Goal: Task Accomplishment & Management: Use online tool/utility

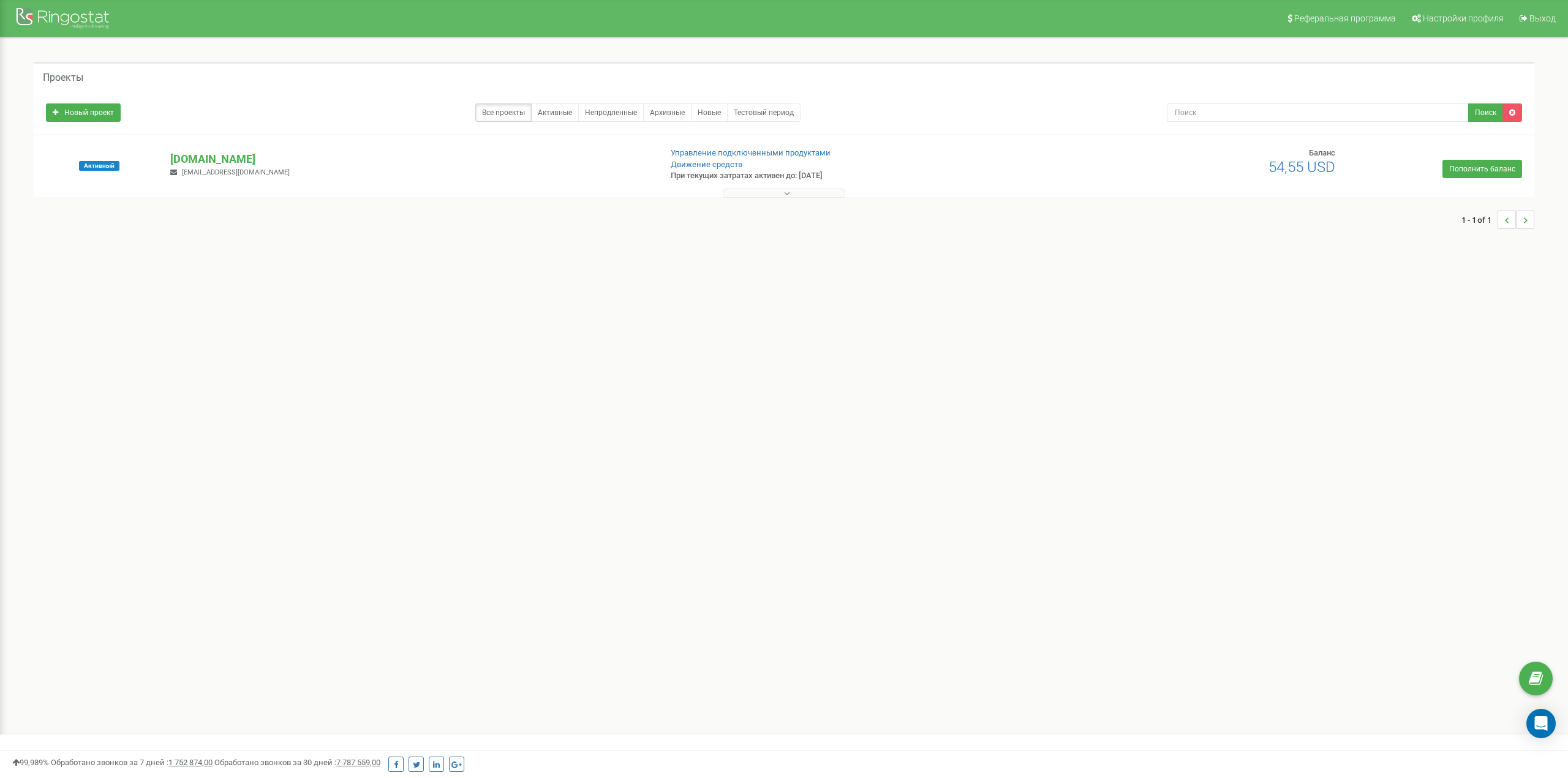
click at [260, 163] on p "[DOMAIN_NAME]" at bounding box center [411, 159] width 480 height 16
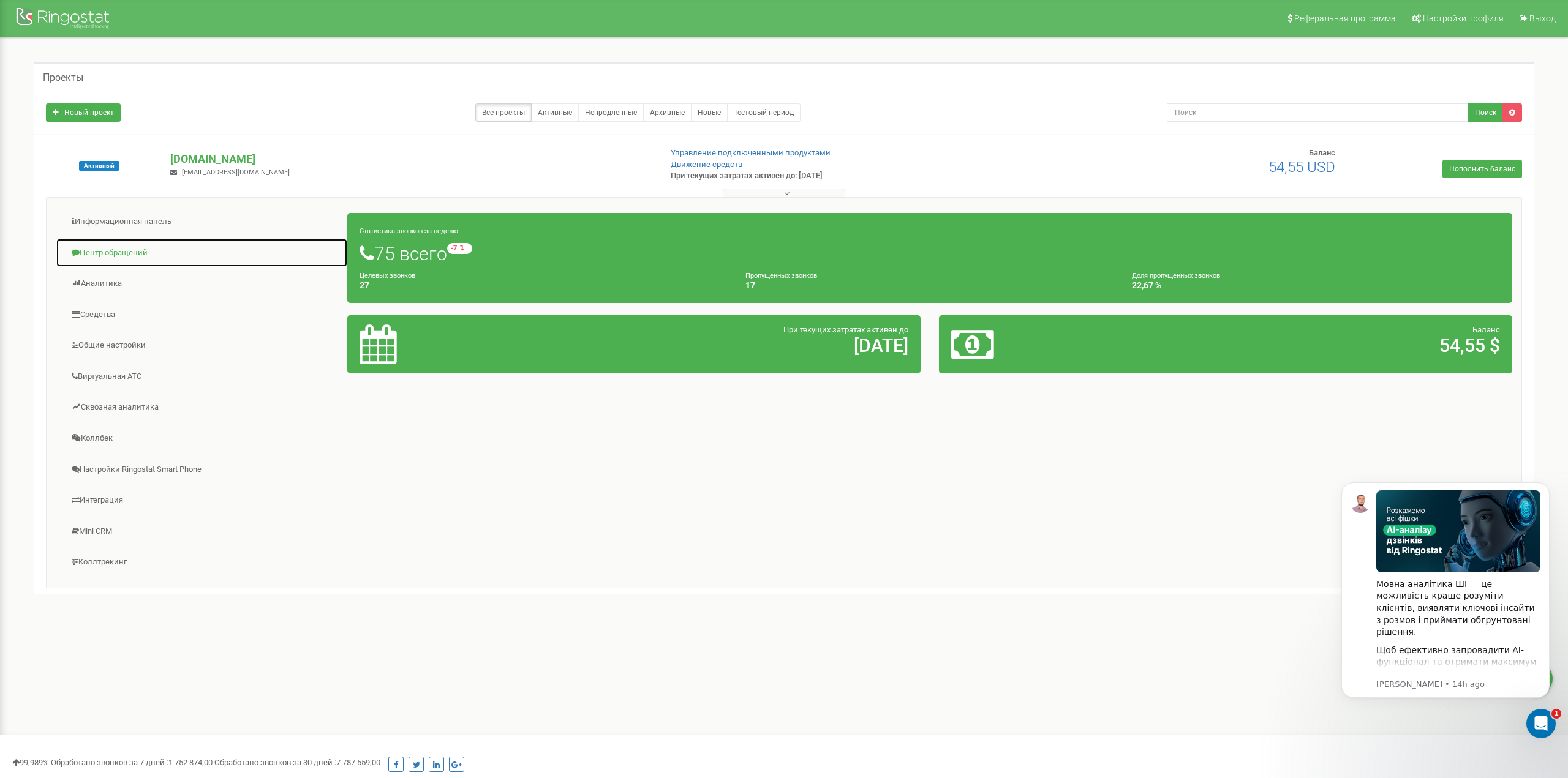
click at [115, 254] on link "Центр обращений" at bounding box center [202, 253] width 292 height 30
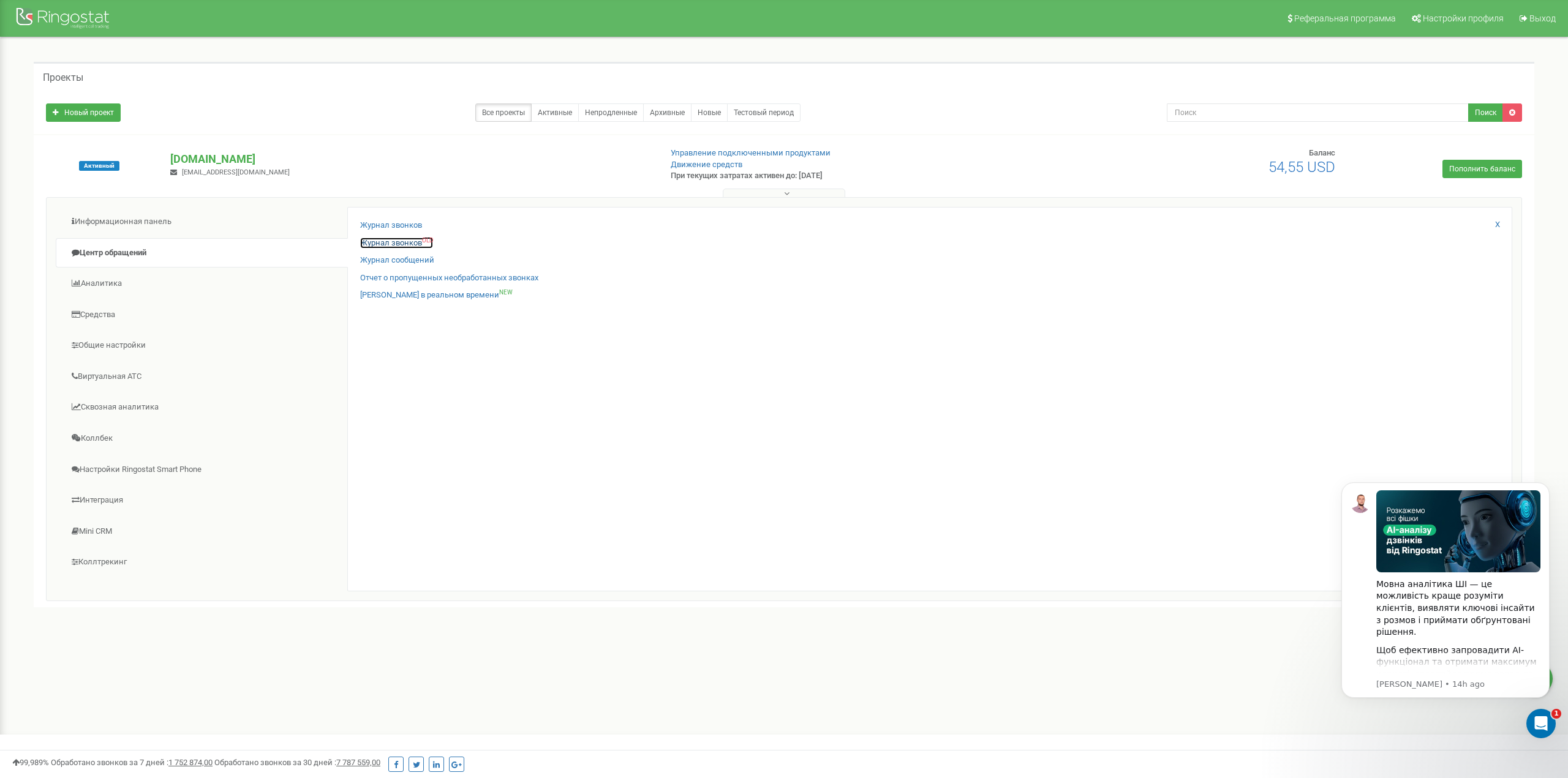
click at [397, 248] on link "Журнал звонков OLD" at bounding box center [397, 243] width 73 height 12
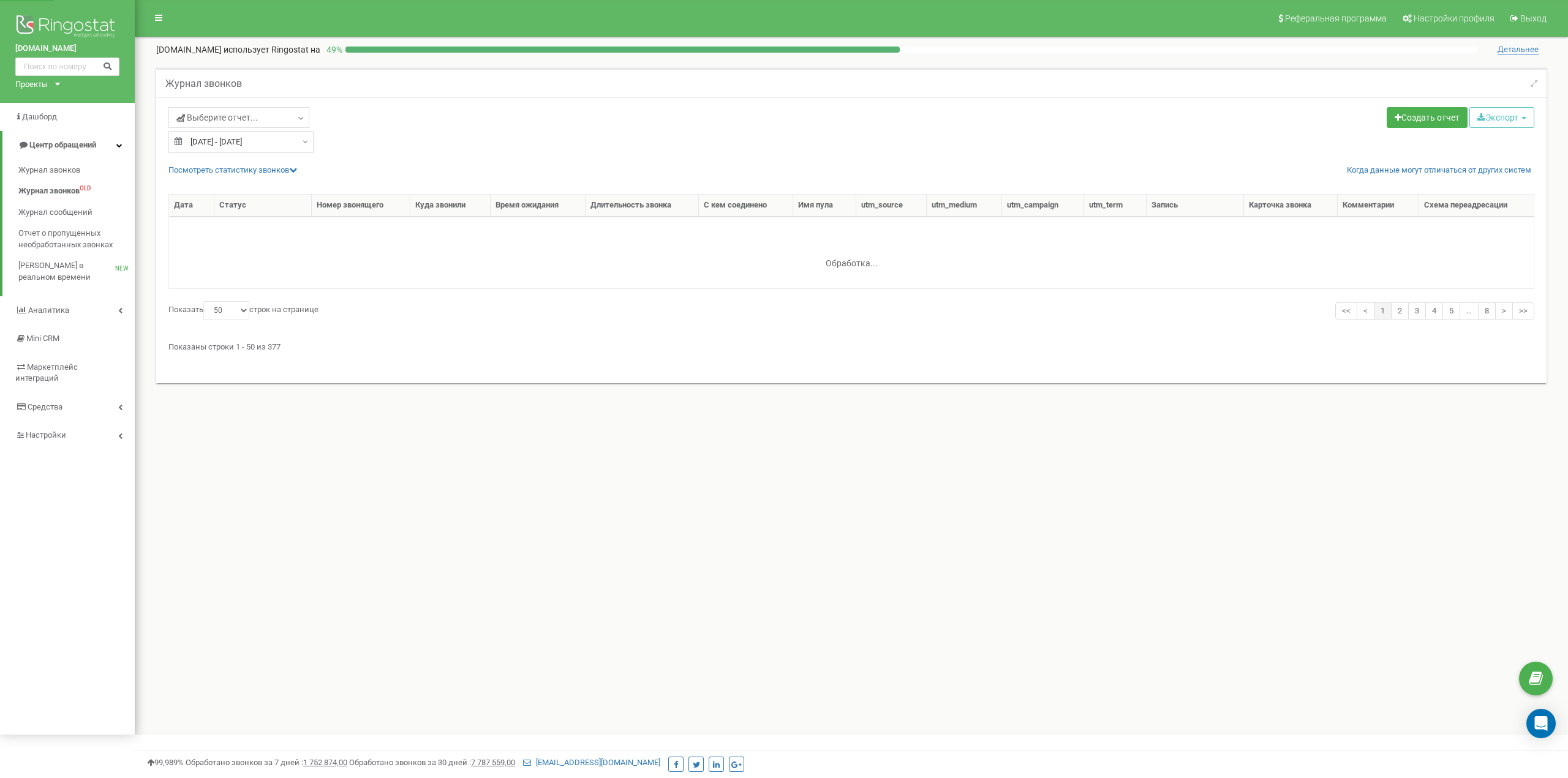
select select "50"
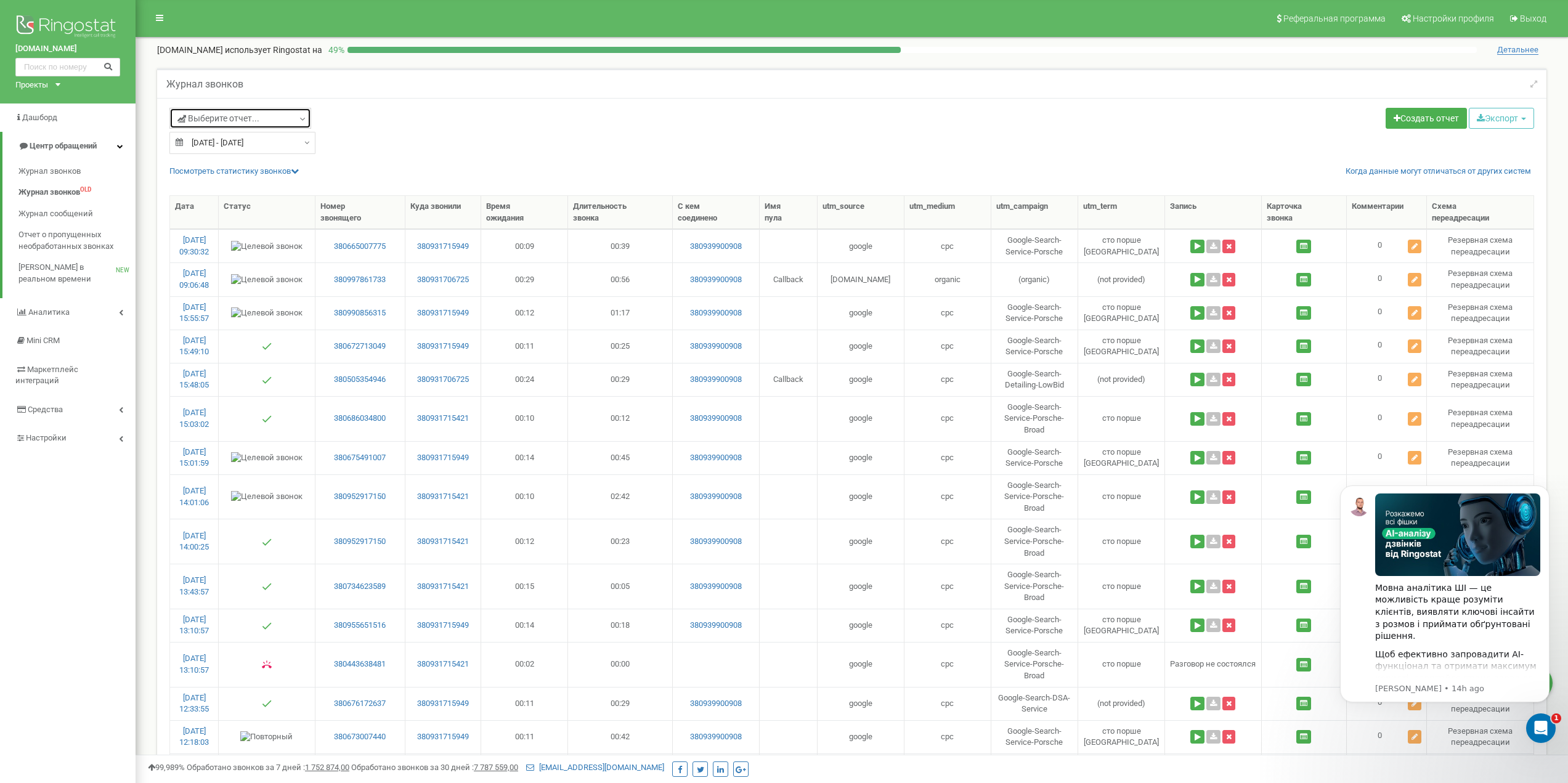
click at [221, 114] on span "Выберите отчет..." at bounding box center [218, 118] width 82 height 12
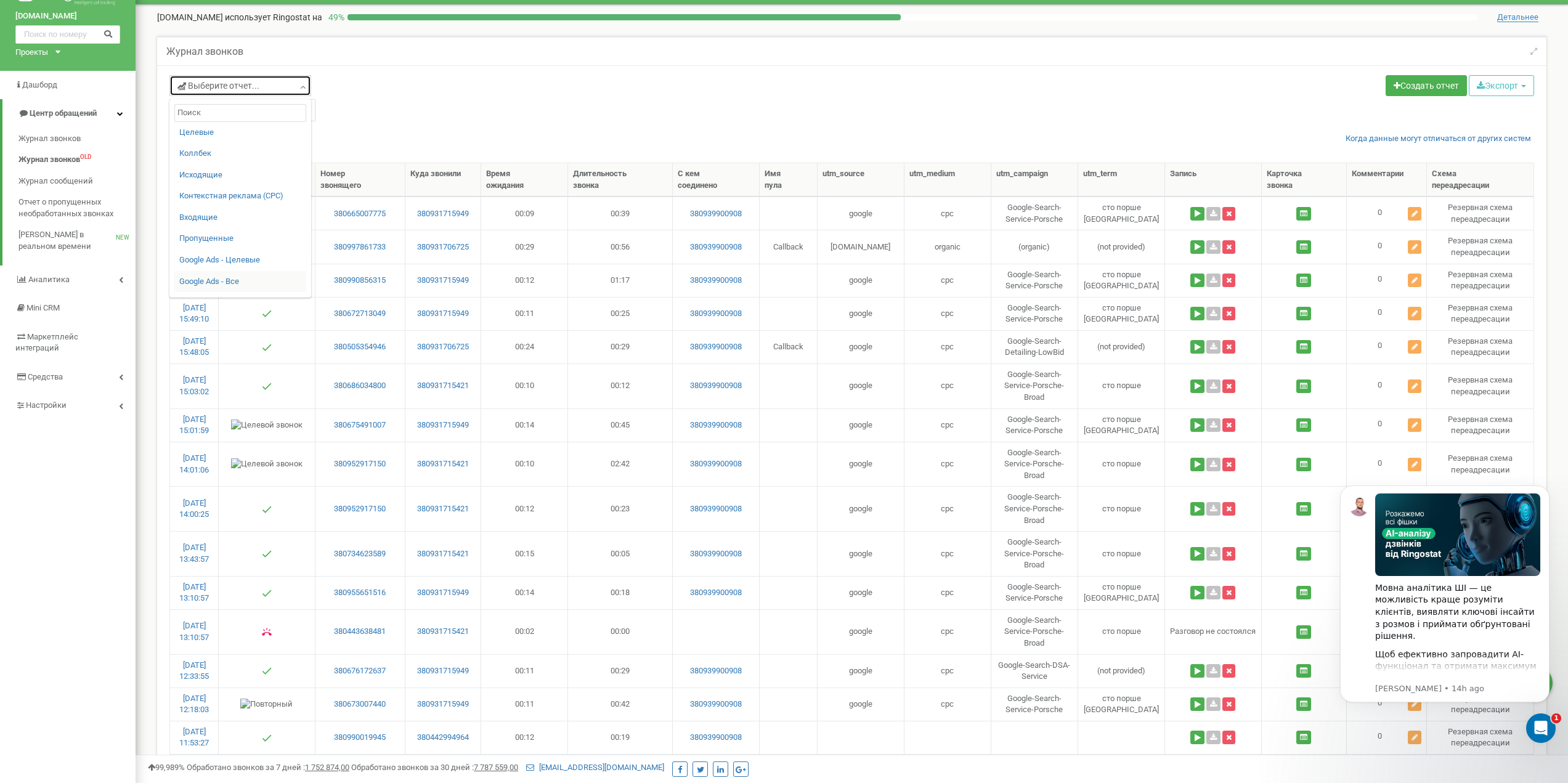
scroll to position [61, 0]
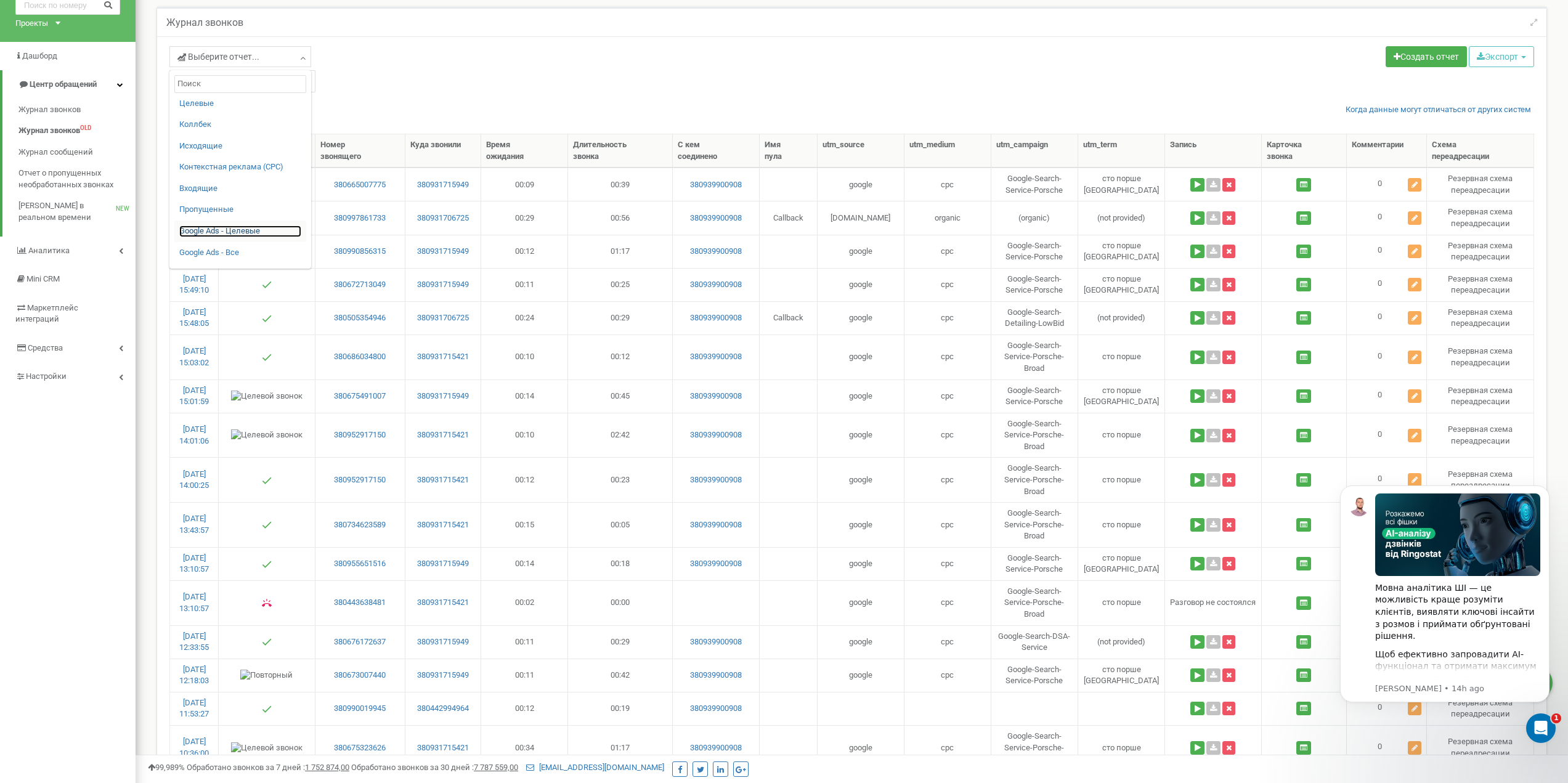
click at [239, 236] on link "Google Ads - Целевые" at bounding box center [240, 231] width 122 height 12
type input "22.07.2025"
type input "21.08.2025"
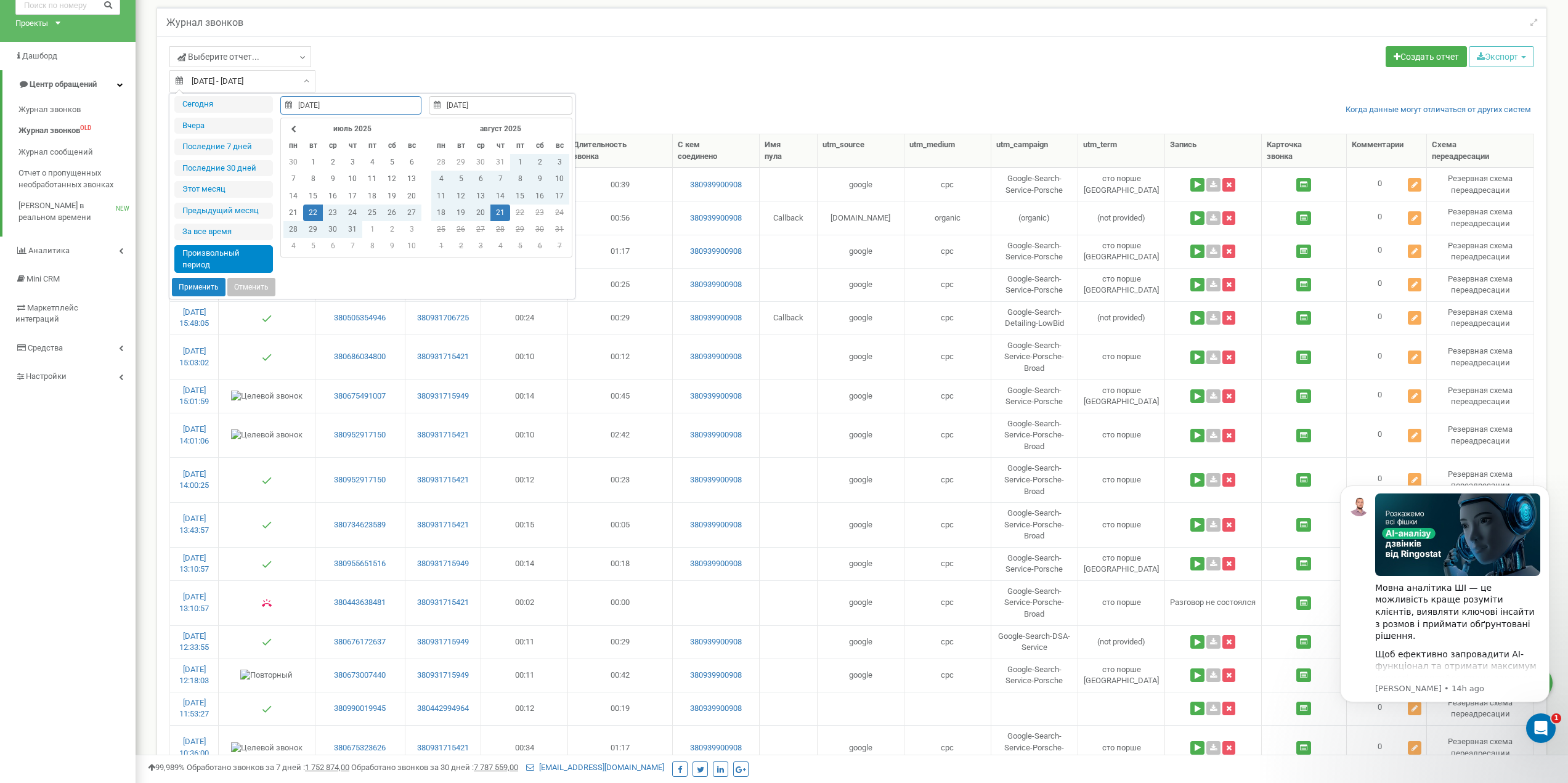
click at [272, 80] on input "22.07.2025 - 21.08.2025" at bounding box center [242, 81] width 146 height 22
type input "01.07.2025"
type input "31.07.2025"
type input "22.07.2025"
type input "21.08.2025"
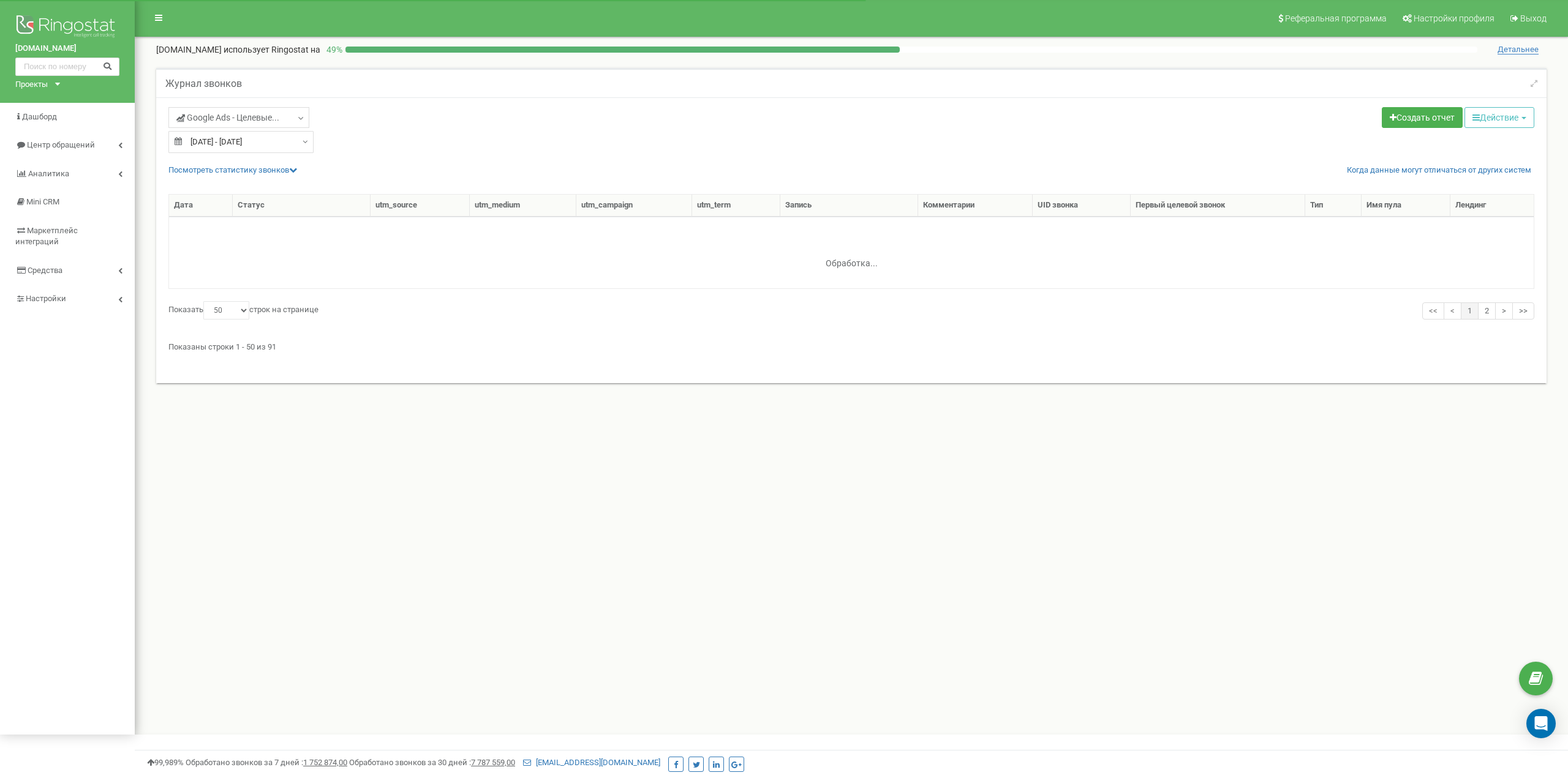
select select "50"
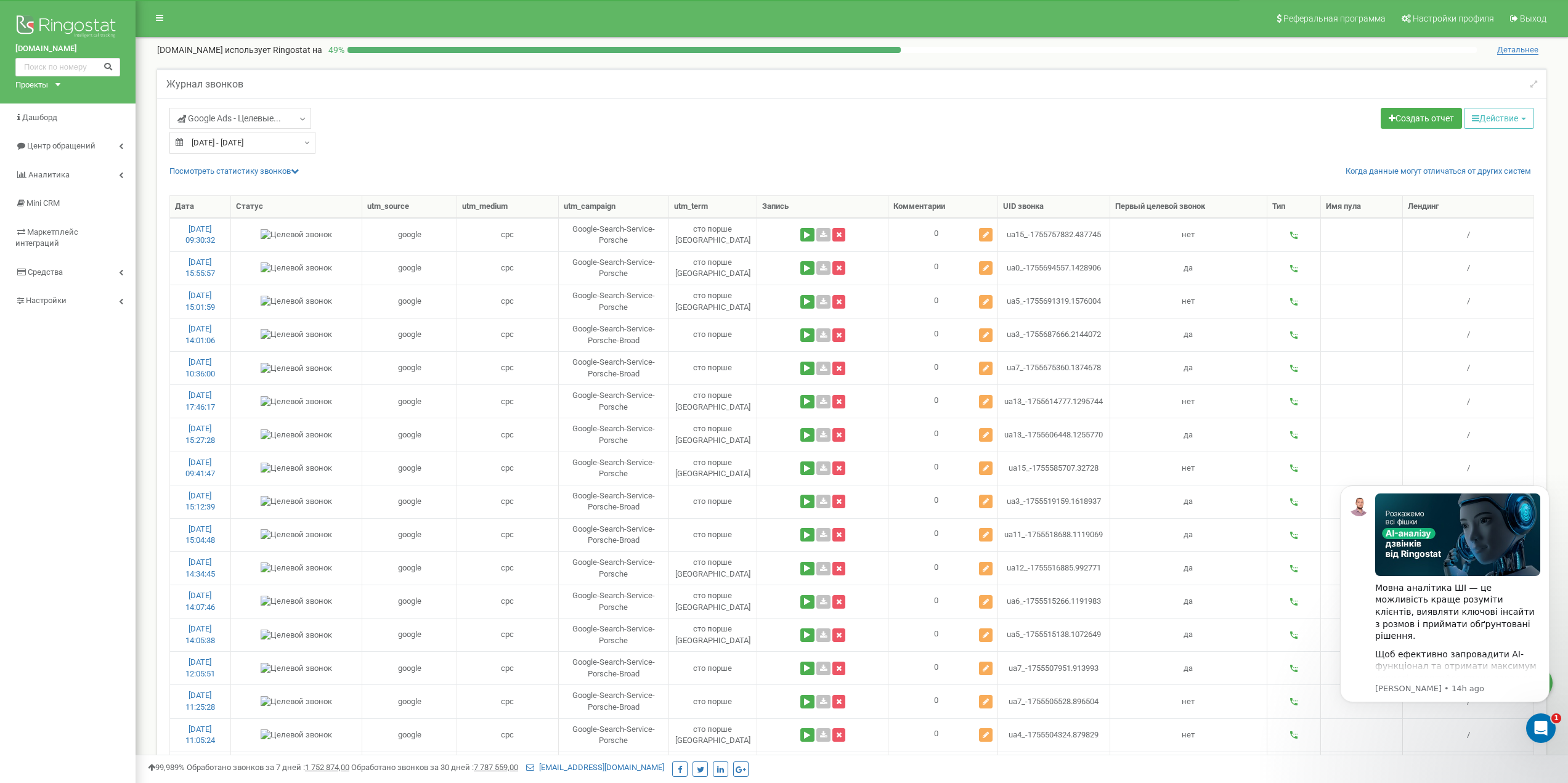
click at [282, 141] on input "15.08.2025 - 21.08.2025" at bounding box center [242, 143] width 146 height 22
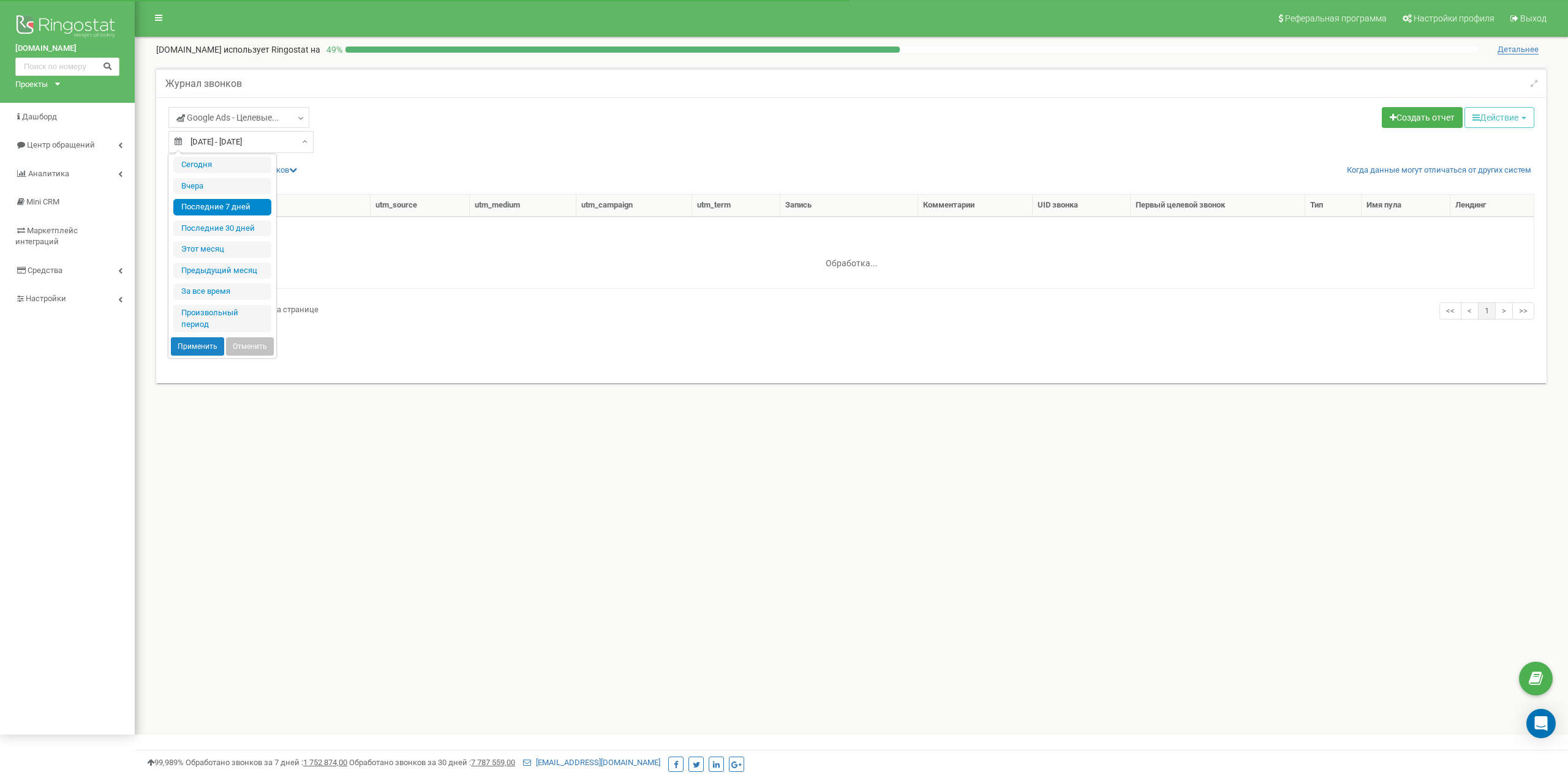
select select "50"
click at [204, 316] on li "Произвольный период" at bounding box center [222, 318] width 98 height 27
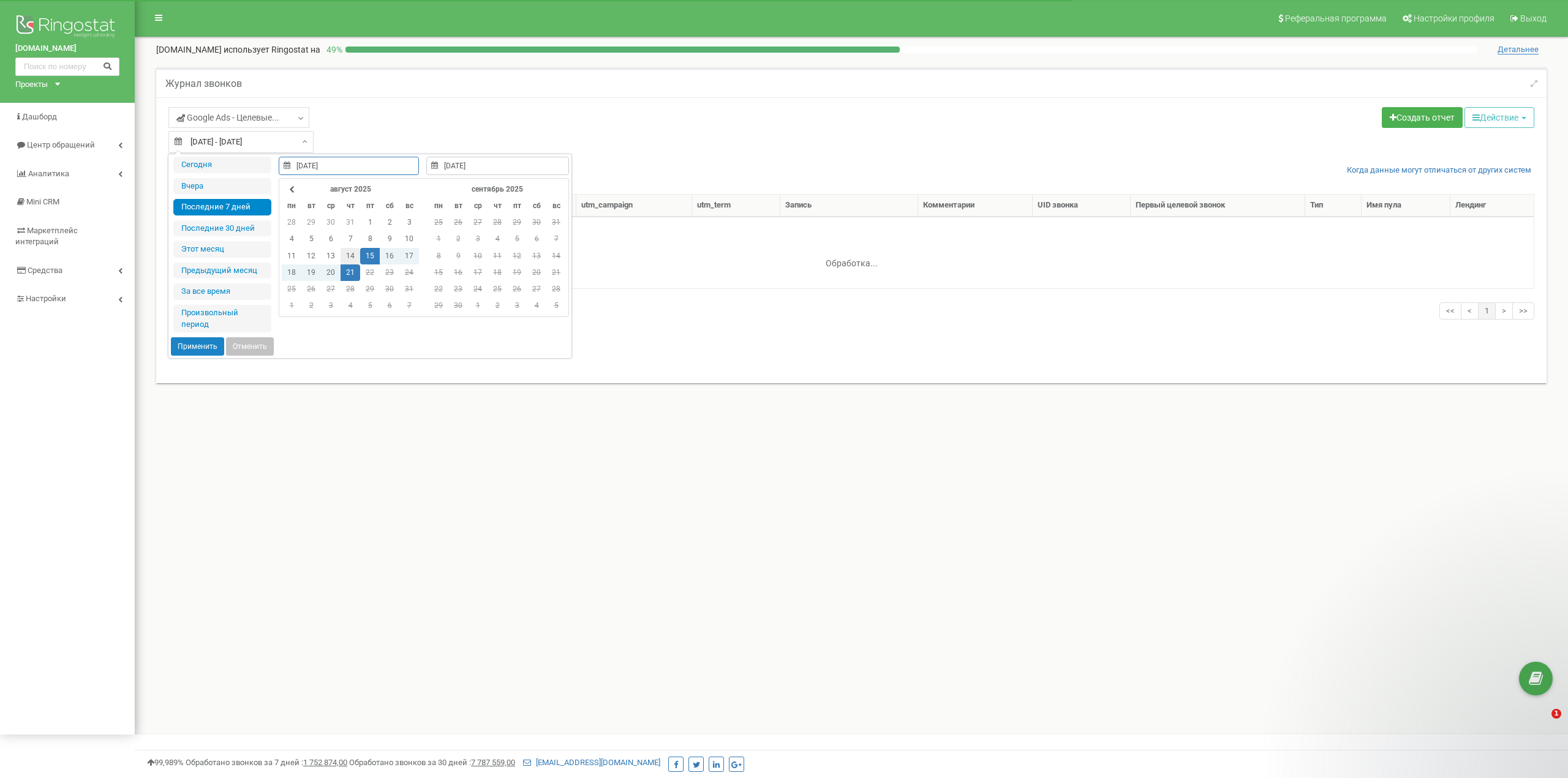
type input "[DATE]"
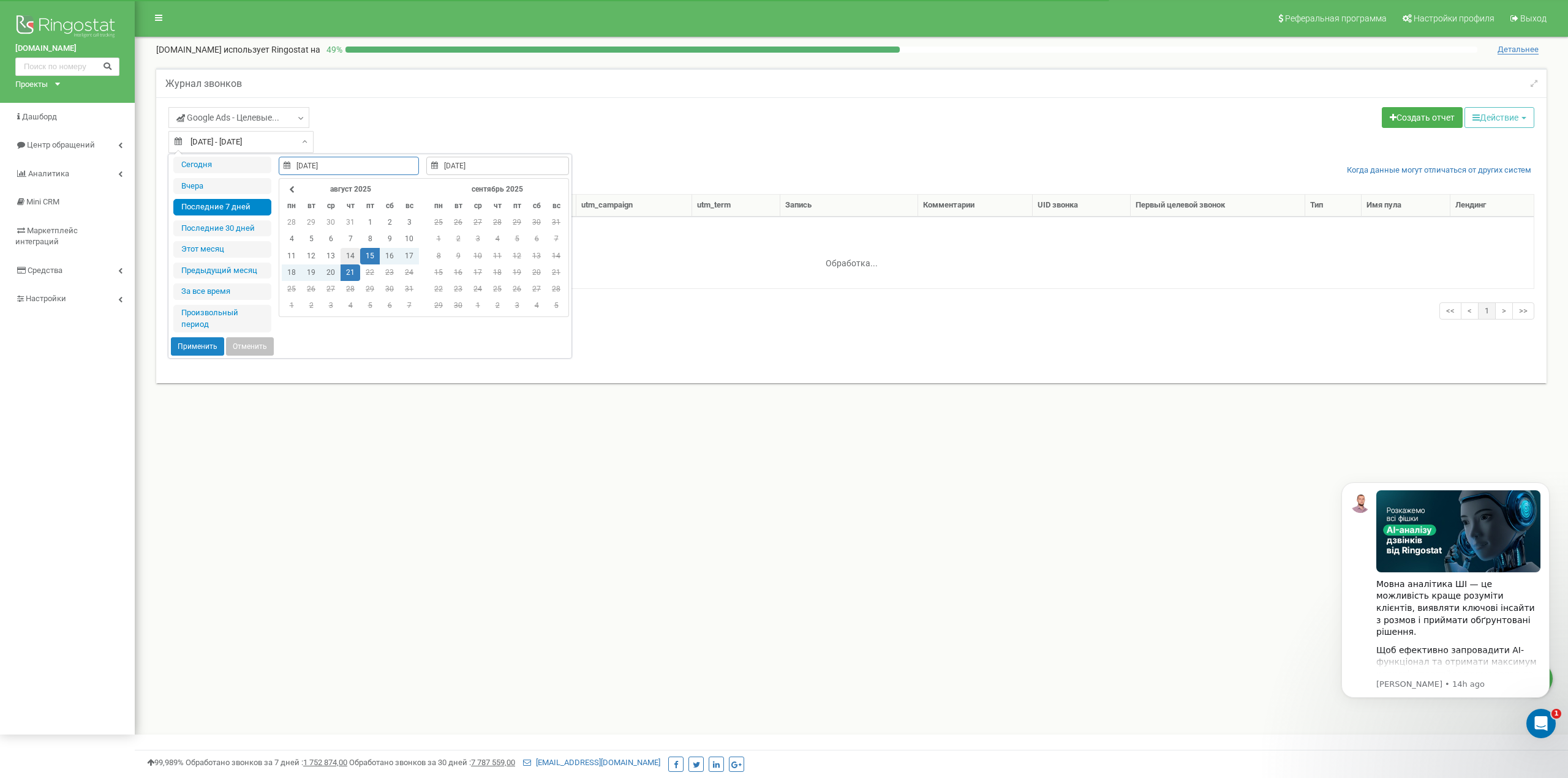
click at [349, 256] on td "14" at bounding box center [350, 256] width 20 height 16
type input "20.08.2025"
drag, startPoint x: 349, startPoint y: 256, endPoint x: 325, endPoint y: 270, distance: 27.8
click at [325, 270] on td "20" at bounding box center [331, 273] width 20 height 16
type input "14.08.2025"
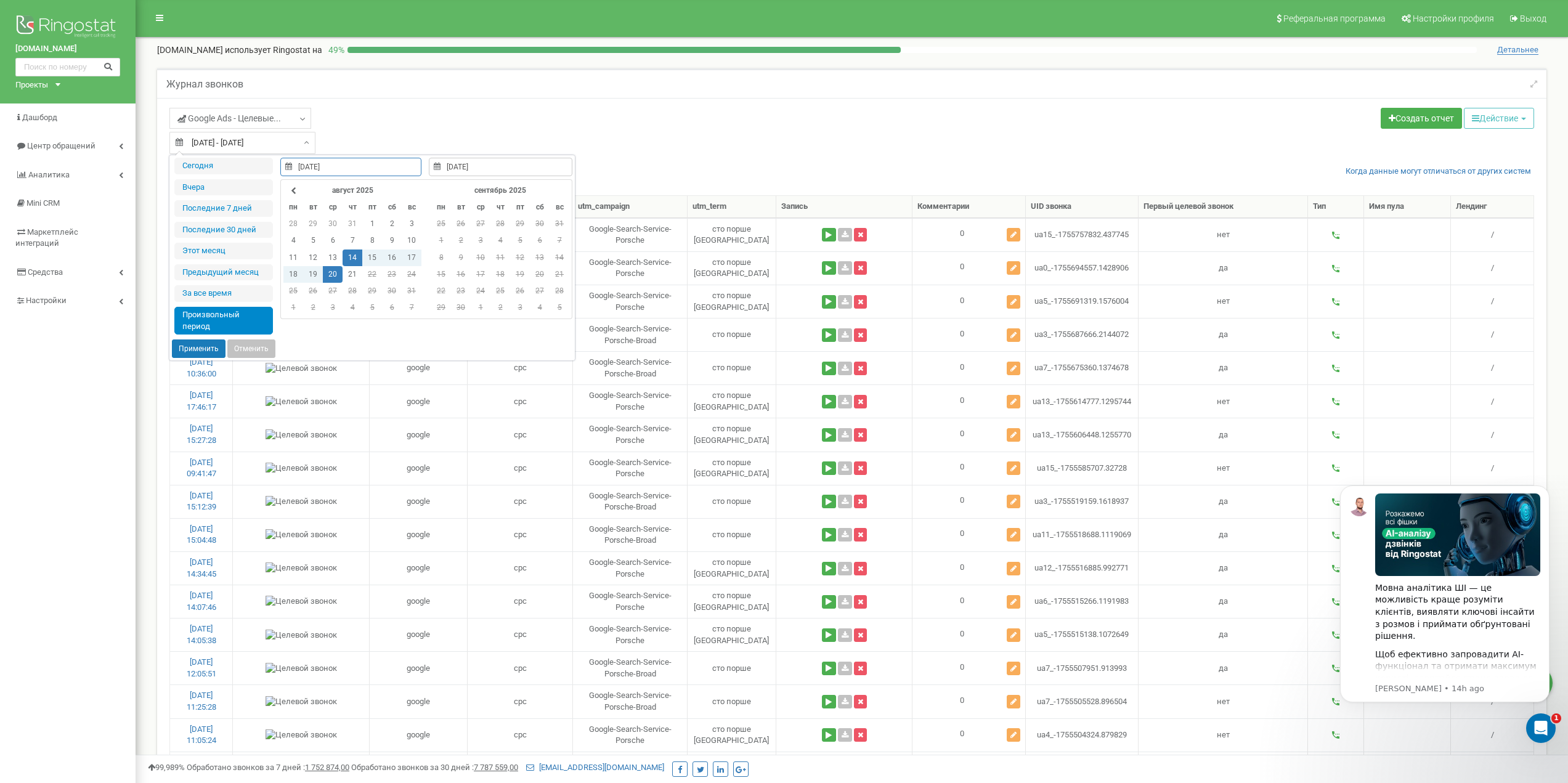
click at [202, 349] on button "Применить" at bounding box center [198, 348] width 54 height 18
type input "[DATE] - [DATE]"
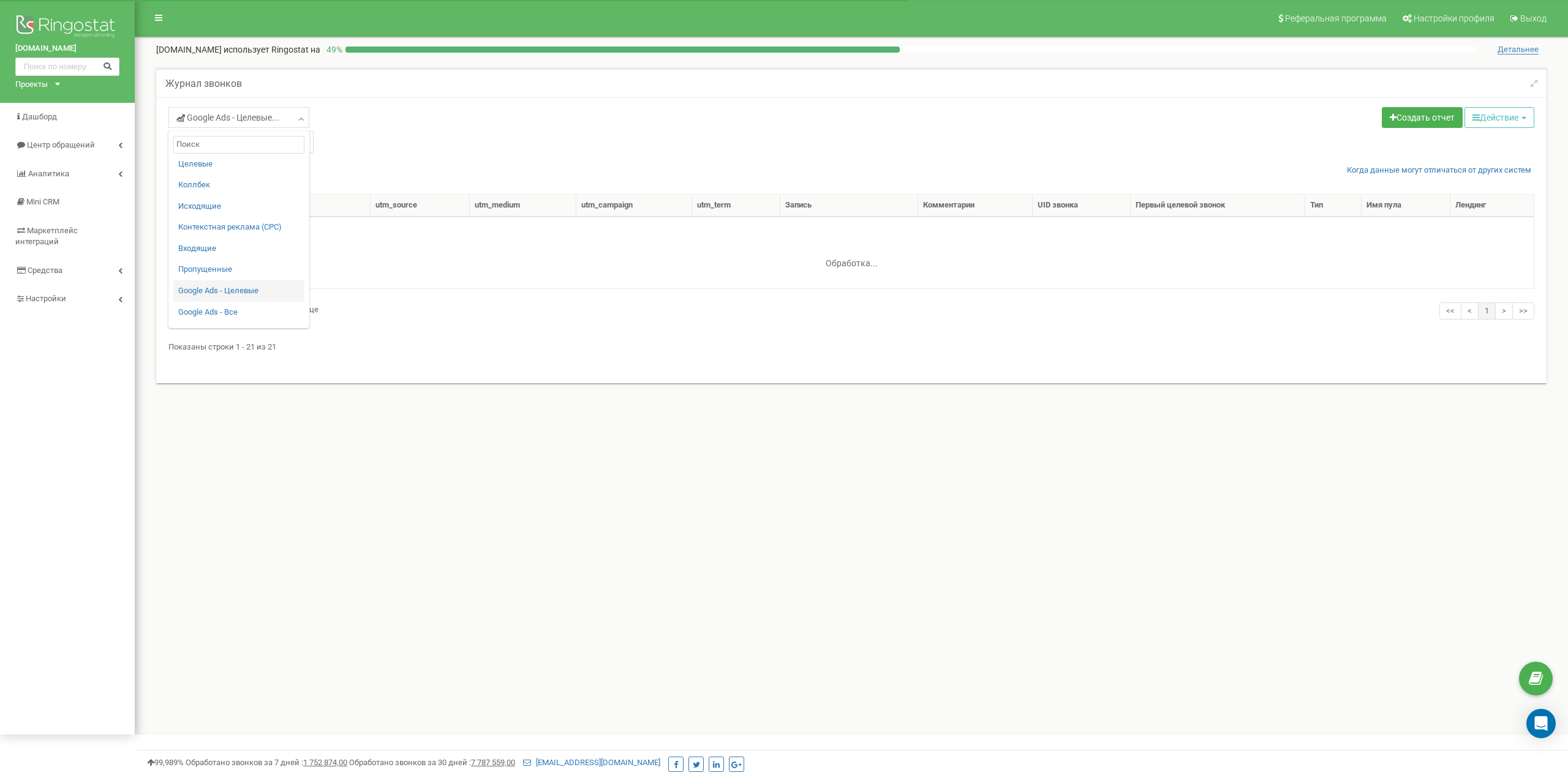
select select "50"
click at [463, 137] on div "Google Ads - Целевые... Целевые [GEOGRAPHIC_DATA] Исходящие Контекстная реклама…" at bounding box center [505, 130] width 692 height 46
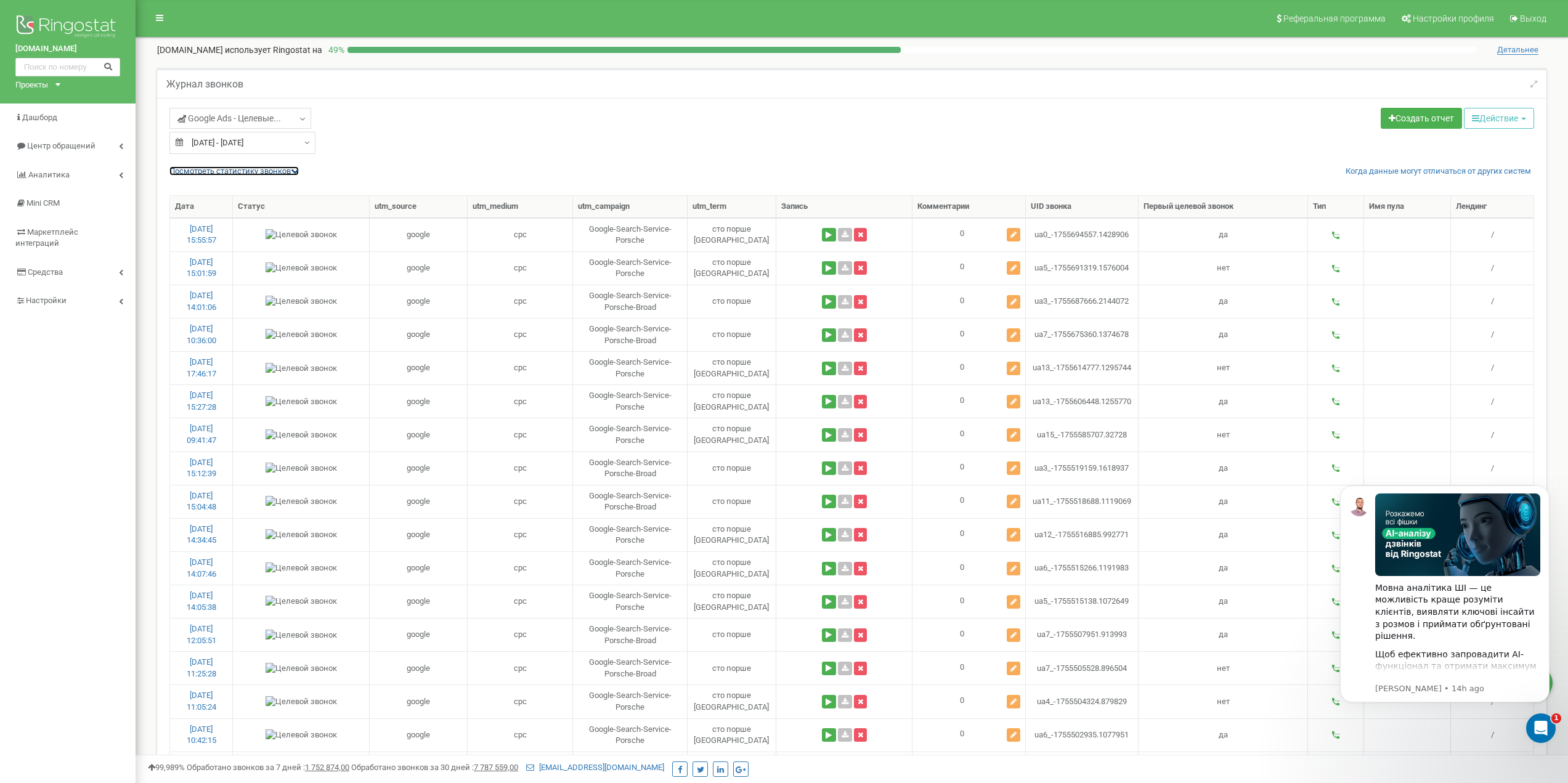
click at [269, 174] on link "Посмотреть cтатистику звонков" at bounding box center [234, 171] width 129 height 9
